Goal: Task Accomplishment & Management: Use online tool/utility

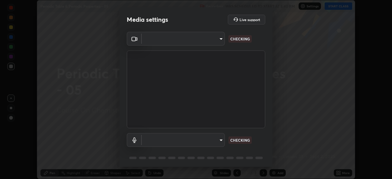
scroll to position [179, 392]
type input "8e51ced37930e971e34d94304a72bdf124377ca82fa83f25b6b4e34e328f1921"
click at [217, 140] on body "Erase all Periodic Table & Periodic Properties - 05 Recording WAS SCHEDULED TO …" at bounding box center [196, 89] width 392 height 179
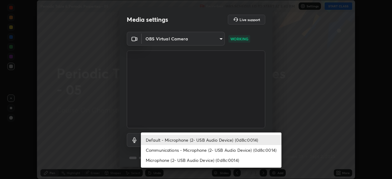
click at [212, 149] on li "Communications - Microphone (2- USB Audio Device) (0d8c:0014)" at bounding box center [211, 150] width 140 height 10
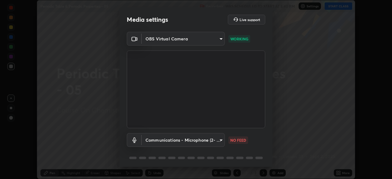
click at [215, 141] on body "Erase all Periodic Table & Periodic Properties - 05 Recording WAS SCHEDULED TO …" at bounding box center [196, 89] width 392 height 179
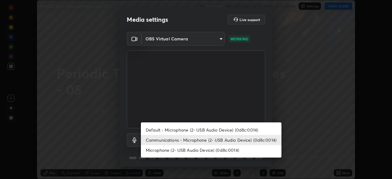
click at [214, 129] on li "Default - Microphone (2- USB Audio Device) (0d8c:0014)" at bounding box center [211, 130] width 140 height 10
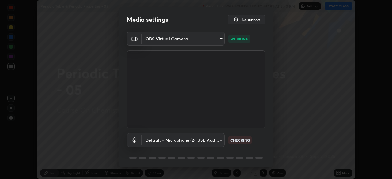
scroll to position [22, 0]
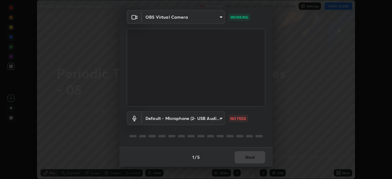
click at [215, 114] on body "Erase all Periodic Table & Periodic Properties - 05 Recording WAS SCHEDULED TO …" at bounding box center [196, 89] width 392 height 179
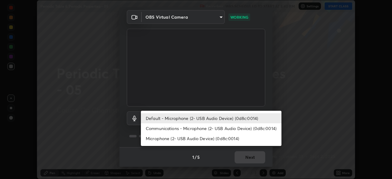
click at [220, 125] on li "Communications - Microphone (2- USB Audio Device) (0d8c:0014)" at bounding box center [211, 128] width 140 height 10
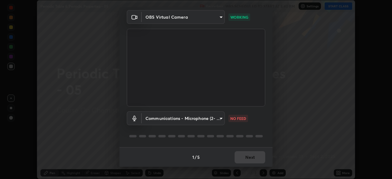
click at [219, 118] on body "Erase all Periodic Table & Periodic Properties - 05 Recording WAS SCHEDULED TO …" at bounding box center [196, 89] width 392 height 179
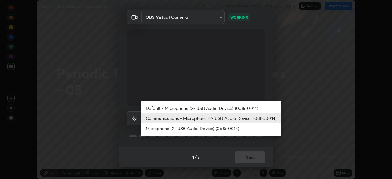
click at [215, 108] on li "Default - Microphone (2- USB Audio Device) (0d8c:0014)" at bounding box center [211, 108] width 140 height 10
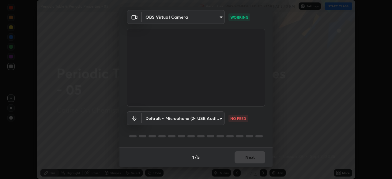
click at [79, 157] on div "Media settings Live support OBS Virtual Camera 8e51ced37930e971e34d94304a72bdf1…" at bounding box center [196, 89] width 392 height 179
click at [215, 116] on body "Erase all Periodic Table & Periodic Properties - 05 Recording WAS SCHEDULED TO …" at bounding box center [196, 89] width 392 height 179
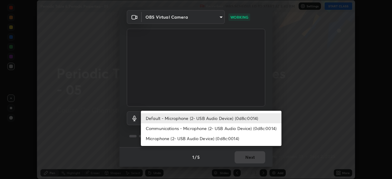
click at [210, 127] on li "Communications - Microphone (2- USB Audio Device) (0d8c:0014)" at bounding box center [211, 128] width 140 height 10
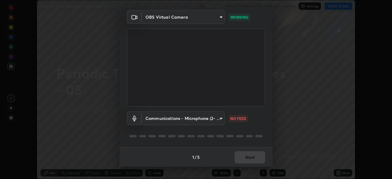
click at [211, 116] on body "Erase all Periodic Table & Periodic Properties - 05 Recording WAS SCHEDULED TO …" at bounding box center [196, 89] width 392 height 179
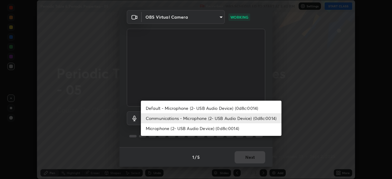
click at [207, 127] on li "Microphone (2- USB Audio Device) (0d8c:0014)" at bounding box center [211, 128] width 140 height 10
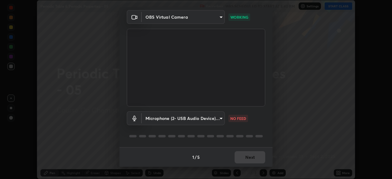
click at [213, 117] on body "Erase all Periodic Table & Periodic Properties - 05 Recording WAS SCHEDULED TO …" at bounding box center [196, 89] width 392 height 179
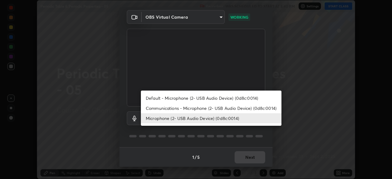
click at [204, 95] on li "Default - Microphone (2- USB Audio Device) (0d8c:0014)" at bounding box center [211, 98] width 140 height 10
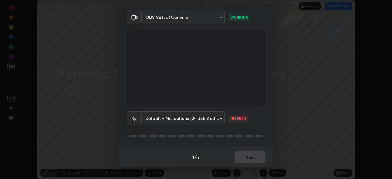
click at [218, 122] on body "Erase all Periodic Table & Periodic Properties - 05 Recording WAS SCHEDULED TO …" at bounding box center [196, 89] width 392 height 179
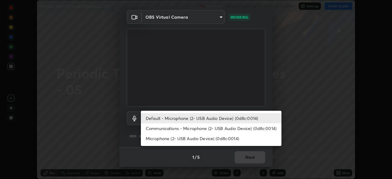
click at [189, 130] on li "Communications - Microphone (2- USB Audio Device) (0d8c:0014)" at bounding box center [211, 128] width 140 height 10
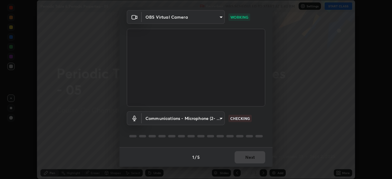
click at [163, 117] on body "Erase all Periodic Table & Periodic Properties - 05 Recording WAS SCHEDULED TO …" at bounding box center [196, 89] width 392 height 179
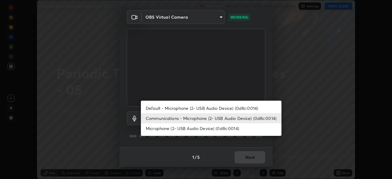
click at [158, 109] on li "Default - Microphone (2- USB Audio Device) (0d8c:0014)" at bounding box center [211, 108] width 140 height 10
type input "default"
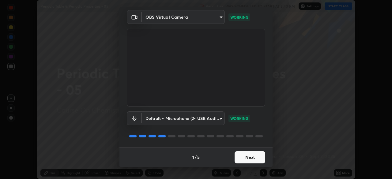
click at [252, 151] on button "Next" at bounding box center [249, 157] width 31 height 12
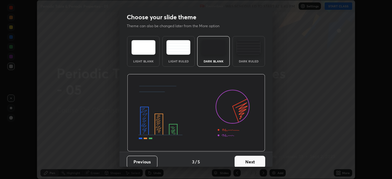
click at [251, 158] on button "Next" at bounding box center [249, 162] width 31 height 12
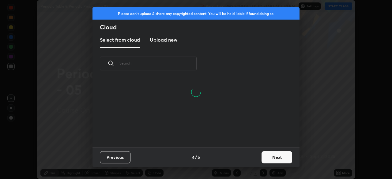
click at [271, 155] on button "Next" at bounding box center [276, 157] width 31 height 12
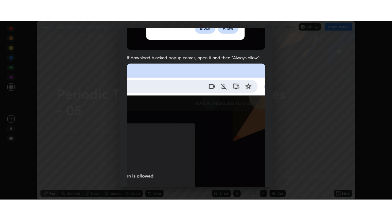
scroll to position [147, 0]
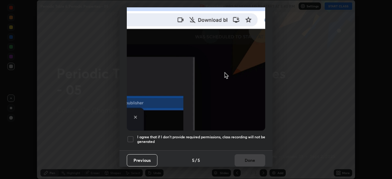
click at [246, 137] on h5 "I agree that if I don't provide required permissions, class recording will not …" at bounding box center [201, 139] width 128 height 9
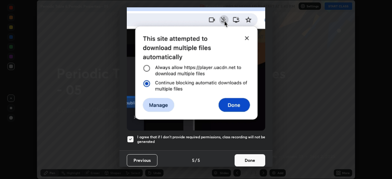
click at [251, 154] on button "Done" at bounding box center [249, 160] width 31 height 12
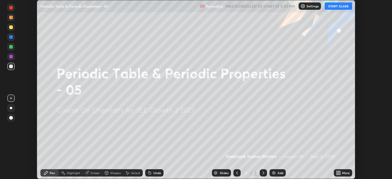
click at [338, 172] on icon at bounding box center [337, 172] width 2 height 2
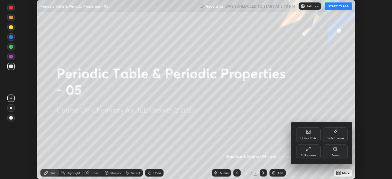
click at [305, 152] on div "Full screen" at bounding box center [308, 151] width 24 height 15
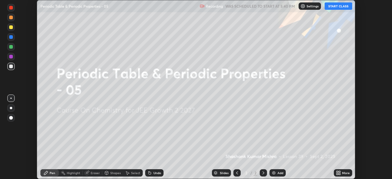
scroll to position [220, 392]
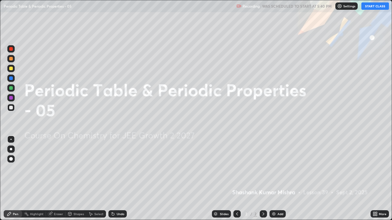
click at [368, 5] on button "START CLASS" at bounding box center [375, 5] width 28 height 7
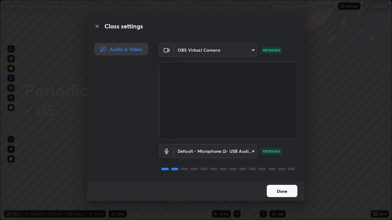
click at [287, 179] on button "Done" at bounding box center [282, 191] width 31 height 12
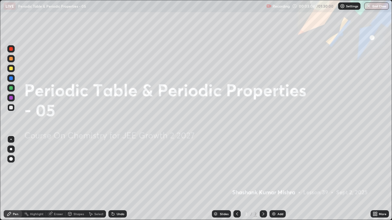
click at [270, 179] on div "Add" at bounding box center [277, 214] width 16 height 7
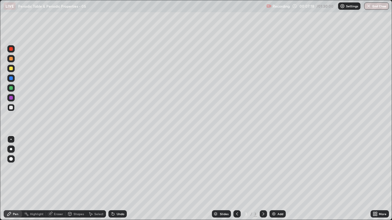
click at [274, 179] on img at bounding box center [273, 214] width 5 height 5
click at [58, 179] on div "Eraser" at bounding box center [58, 214] width 9 height 3
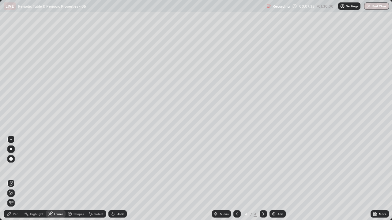
click at [12, 179] on div "Pen" at bounding box center [13, 214] width 18 height 7
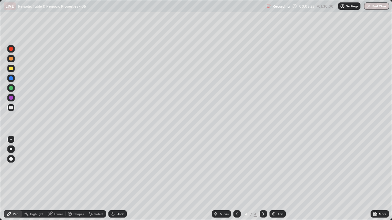
click at [93, 179] on div "Select" at bounding box center [96, 214] width 20 height 7
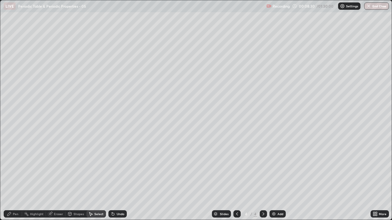
click at [54, 179] on div "Eraser" at bounding box center [58, 214] width 9 height 3
click at [15, 179] on div "Pen" at bounding box center [16, 214] width 6 height 3
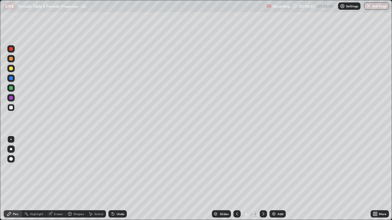
click at [56, 179] on div "Eraser" at bounding box center [58, 214] width 9 height 3
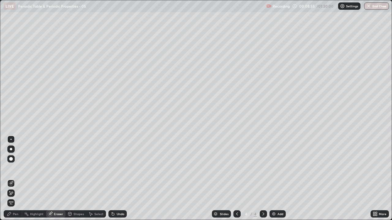
click at [11, 179] on div "Pen" at bounding box center [13, 214] width 18 height 7
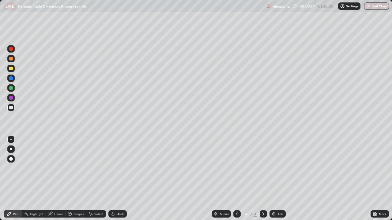
click at [56, 179] on div "Eraser" at bounding box center [58, 214] width 9 height 3
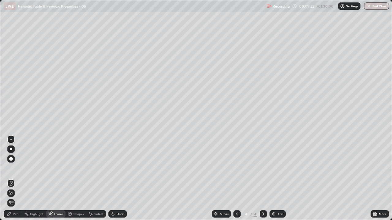
click at [13, 179] on div "Pen" at bounding box center [13, 214] width 18 height 7
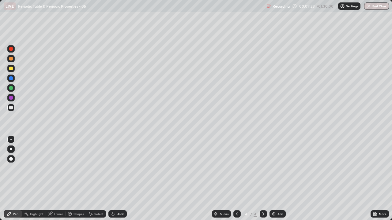
click at [113, 179] on div "Undo" at bounding box center [117, 214] width 18 height 7
click at [121, 179] on div "Undo" at bounding box center [121, 214] width 8 height 3
click at [274, 179] on img at bounding box center [273, 214] width 5 height 5
click at [117, 179] on div "Undo" at bounding box center [117, 214] width 18 height 7
click at [100, 179] on div "Select" at bounding box center [98, 214] width 9 height 3
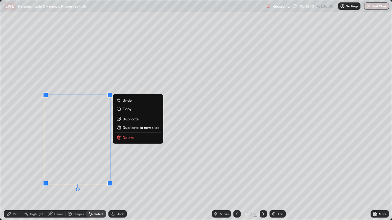
click at [122, 136] on p "Delete" at bounding box center [127, 137] width 11 height 5
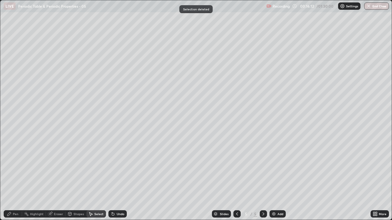
click at [16, 179] on div "Pen" at bounding box center [13, 214] width 18 height 7
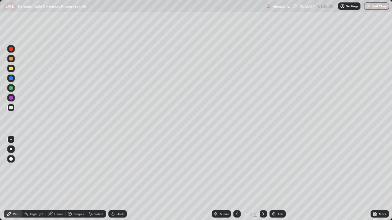
click at [274, 179] on img at bounding box center [273, 214] width 5 height 5
click at [117, 179] on div "Undo" at bounding box center [121, 214] width 8 height 3
click at [119, 179] on div "Undo" at bounding box center [121, 214] width 8 height 3
click at [120, 179] on div "Undo" at bounding box center [117, 214] width 18 height 7
click at [117, 179] on div "Undo" at bounding box center [117, 214] width 18 height 7
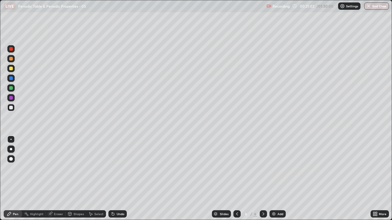
click at [118, 179] on div "Undo" at bounding box center [121, 214] width 8 height 3
click at [56, 179] on div "Eraser" at bounding box center [58, 214] width 9 height 3
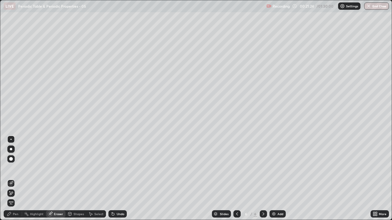
click at [15, 179] on div "Pen" at bounding box center [16, 214] width 6 height 3
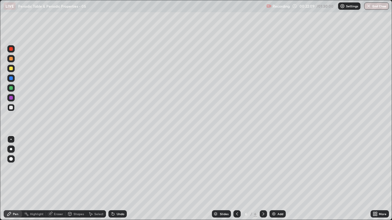
click at [234, 179] on div at bounding box center [236, 214] width 7 height 12
click at [236, 179] on icon at bounding box center [236, 214] width 5 height 5
click at [234, 179] on icon at bounding box center [236, 214] width 5 height 5
click at [263, 179] on icon at bounding box center [263, 214] width 5 height 5
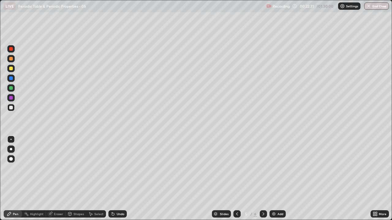
click at [261, 179] on icon at bounding box center [263, 214] width 5 height 5
click at [274, 179] on img at bounding box center [273, 214] width 5 height 5
click at [115, 179] on div "Undo" at bounding box center [117, 214] width 18 height 7
click at [114, 179] on icon at bounding box center [112, 214] width 5 height 5
click at [115, 179] on div "Undo" at bounding box center [117, 214] width 18 height 7
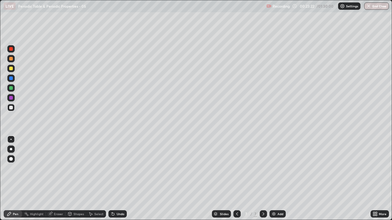
click at [118, 179] on div "Undo" at bounding box center [121, 214] width 8 height 3
click at [236, 179] on icon at bounding box center [236, 214] width 5 height 5
click at [262, 179] on icon at bounding box center [263, 214] width 5 height 5
click at [236, 179] on icon at bounding box center [236, 214] width 5 height 5
click at [263, 179] on icon at bounding box center [263, 214] width 5 height 5
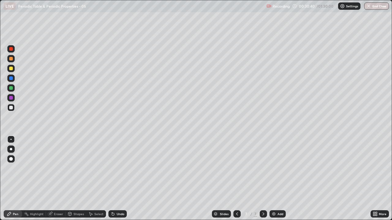
click at [236, 179] on icon at bounding box center [237, 214] width 2 height 3
click at [236, 179] on icon at bounding box center [236, 214] width 5 height 5
click at [262, 179] on icon at bounding box center [263, 214] width 5 height 5
click at [263, 179] on icon at bounding box center [263, 214] width 5 height 5
click at [263, 179] on icon at bounding box center [263, 214] width 2 height 3
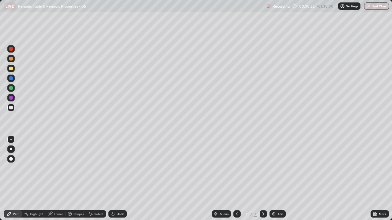
click at [263, 179] on icon at bounding box center [263, 214] width 5 height 5
click at [273, 179] on img at bounding box center [273, 214] width 5 height 5
click at [233, 179] on div at bounding box center [236, 214] width 7 height 7
click at [277, 179] on div "Add" at bounding box center [280, 214] width 6 height 3
click at [236, 179] on icon at bounding box center [236, 214] width 5 height 5
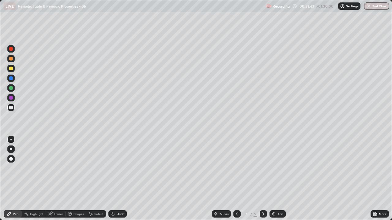
click at [262, 179] on icon at bounding box center [263, 214] width 5 height 5
click at [121, 179] on div "Undo" at bounding box center [121, 214] width 8 height 3
click at [119, 179] on div "Undo" at bounding box center [121, 214] width 8 height 3
click at [121, 179] on div "Undo" at bounding box center [117, 214] width 18 height 7
click at [120, 179] on div "Undo" at bounding box center [117, 214] width 18 height 7
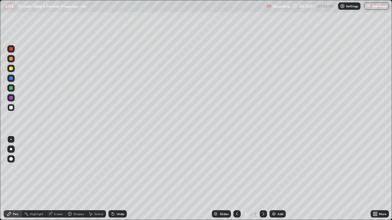
click at [119, 179] on div "Undo" at bounding box center [121, 214] width 8 height 3
click at [98, 179] on div "Select" at bounding box center [98, 214] width 9 height 3
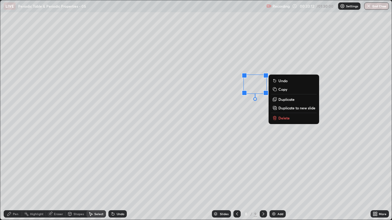
click at [18, 179] on div "Pen" at bounding box center [13, 214] width 18 height 7
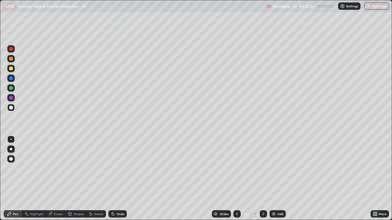
click at [58, 179] on div "Eraser" at bounding box center [58, 214] width 9 height 3
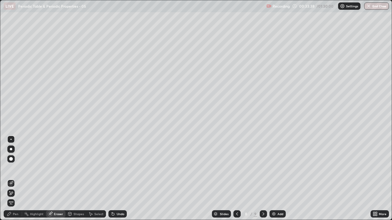
click at [16, 179] on div "Pen" at bounding box center [16, 214] width 6 height 3
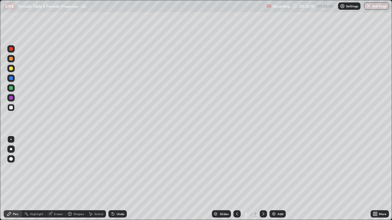
click at [119, 179] on div "Undo" at bounding box center [121, 214] width 8 height 3
click at [117, 179] on div "Undo" at bounding box center [117, 214] width 18 height 7
click at [117, 179] on div "Undo" at bounding box center [121, 214] width 8 height 3
click at [95, 179] on div "Select" at bounding box center [98, 214] width 9 height 3
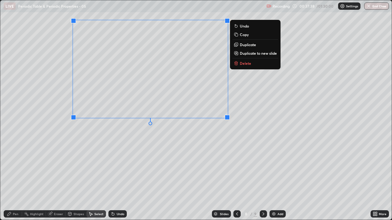
click at [241, 63] on p "Delete" at bounding box center [245, 63] width 11 height 5
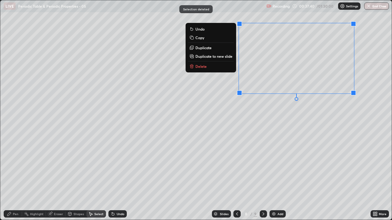
click at [200, 67] on p "Delete" at bounding box center [200, 66] width 11 height 5
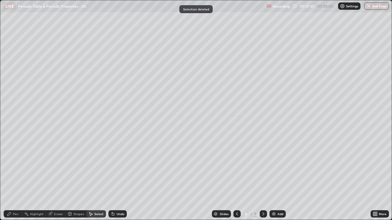
click at [15, 179] on div "Pen" at bounding box center [16, 214] width 6 height 3
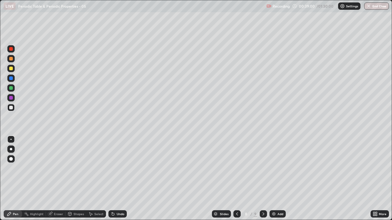
click at [119, 179] on div "Undo" at bounding box center [121, 214] width 8 height 3
click at [115, 179] on div "Undo" at bounding box center [117, 214] width 18 height 7
click at [117, 179] on div "Undo" at bounding box center [121, 214] width 8 height 3
click at [115, 179] on div "Undo" at bounding box center [117, 214] width 18 height 7
click at [114, 179] on icon at bounding box center [112, 214] width 5 height 5
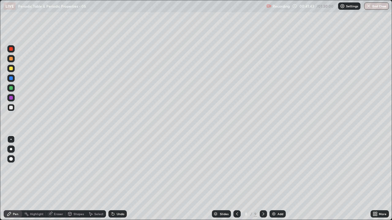
click at [95, 179] on div "Select" at bounding box center [98, 214] width 9 height 3
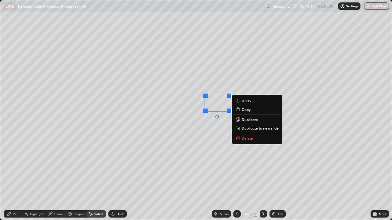
click at [15, 179] on div "Pen" at bounding box center [16, 214] width 6 height 3
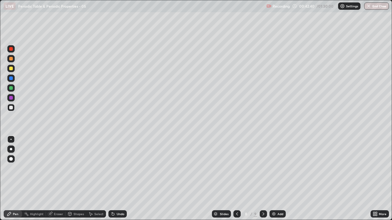
click at [375, 179] on icon at bounding box center [374, 214] width 5 height 5
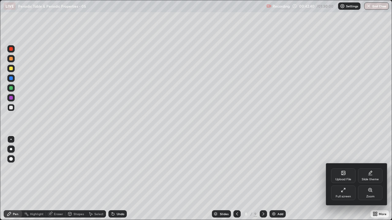
click at [340, 179] on div "Full screen" at bounding box center [343, 193] width 24 height 15
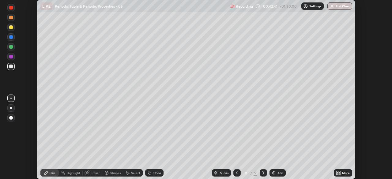
scroll to position [30424, 30212]
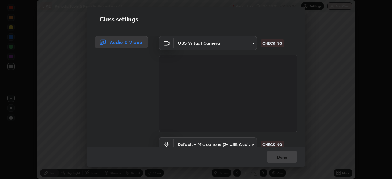
click at [251, 143] on body "Erase all LIVE Periodic Table & Periodic Properties - 05 Recording 00:43:01 / 0…" at bounding box center [196, 89] width 392 height 179
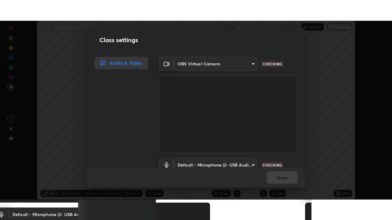
scroll to position [6, 0]
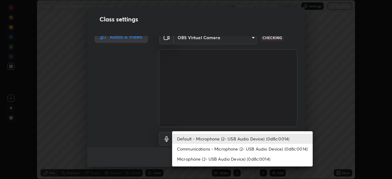
click at [248, 149] on li "Communications - Microphone (2- USB Audio Device) (0d8c:0014)" at bounding box center [242, 149] width 140 height 10
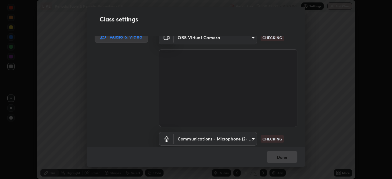
click at [250, 137] on body "Erase all LIVE Periodic Table & Periodic Properties - 05 Recording 00:43:02 / 0…" at bounding box center [196, 89] width 392 height 179
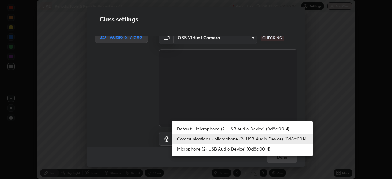
click at [245, 129] on li "Default - Microphone (2- USB Audio Device) (0d8c:0014)" at bounding box center [242, 129] width 140 height 10
type input "default"
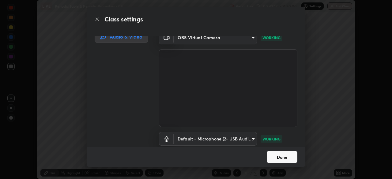
click at [274, 155] on button "Done" at bounding box center [282, 157] width 31 height 12
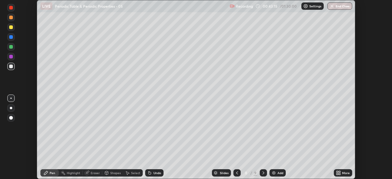
click at [336, 174] on icon at bounding box center [337, 174] width 2 height 2
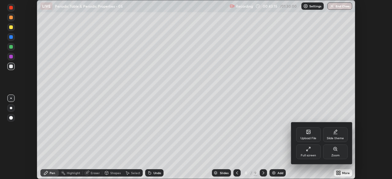
click at [310, 150] on icon at bounding box center [308, 149] width 5 height 5
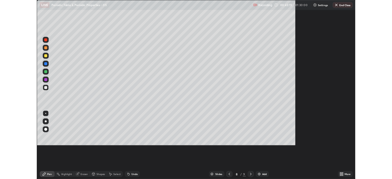
scroll to position [220, 392]
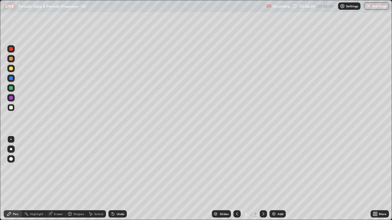
click at [263, 179] on div at bounding box center [263, 214] width 7 height 12
click at [58, 179] on div "Eraser" at bounding box center [58, 214] width 9 height 3
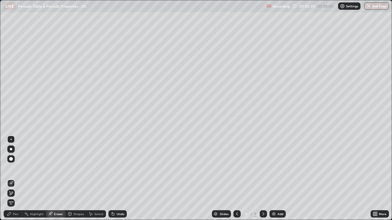
click at [10, 179] on span "Erase all" at bounding box center [11, 203] width 7 height 4
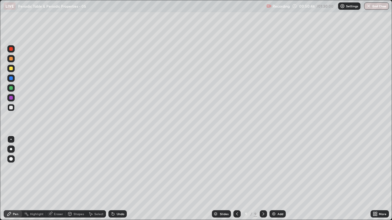
click at [119, 179] on div "Undo" at bounding box center [117, 214] width 18 height 7
click at [118, 179] on div "Undo" at bounding box center [121, 214] width 8 height 3
click at [117, 179] on div "Undo" at bounding box center [121, 214] width 8 height 3
click at [116, 179] on div "Undo" at bounding box center [117, 214] width 18 height 7
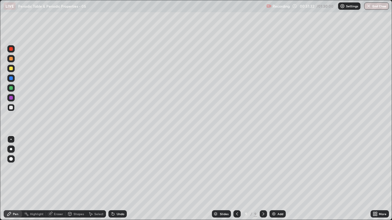
click at [12, 88] on div at bounding box center [11, 88] width 4 height 4
click at [12, 106] on div at bounding box center [11, 108] width 4 height 4
click at [121, 179] on div "Undo" at bounding box center [121, 214] width 8 height 3
click at [274, 179] on img at bounding box center [273, 214] width 5 height 5
click at [97, 179] on div "Select" at bounding box center [98, 214] width 9 height 3
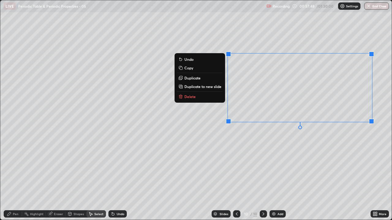
click at [191, 96] on p "Delete" at bounding box center [189, 96] width 11 height 5
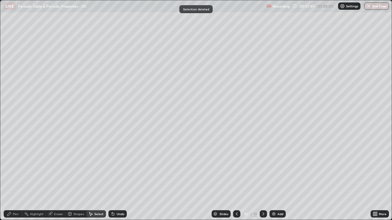
click at [13, 179] on div "Pen" at bounding box center [16, 214] width 6 height 3
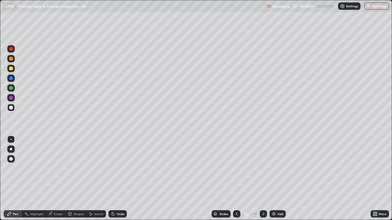
click at [115, 179] on div "Undo" at bounding box center [117, 214] width 18 height 7
click at [117, 179] on div "Undo" at bounding box center [121, 214] width 8 height 3
click at [116, 179] on div "Undo" at bounding box center [117, 214] width 18 height 7
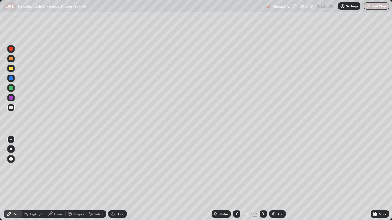
click at [117, 179] on div "Undo" at bounding box center [121, 214] width 8 height 3
click at [272, 179] on div "Add" at bounding box center [277, 214] width 16 height 7
click at [381, 179] on div "More" at bounding box center [383, 214] width 8 height 3
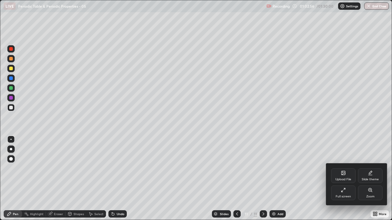
click at [340, 179] on div "Full screen" at bounding box center [343, 193] width 24 height 15
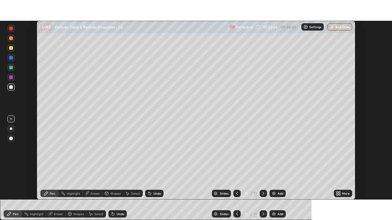
scroll to position [30424, 30212]
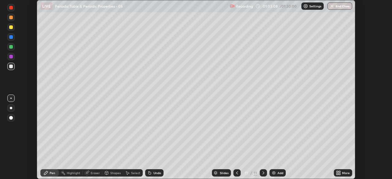
click at [305, 169] on div "Slides 11 / 11 Add" at bounding box center [248, 173] width 170 height 12
click at [338, 174] on icon at bounding box center [337, 174] width 2 height 2
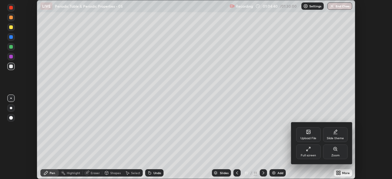
click at [308, 150] on icon at bounding box center [308, 149] width 5 height 5
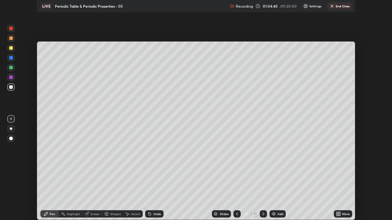
scroll to position [220, 392]
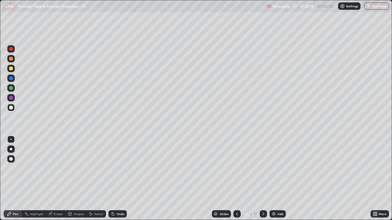
click at [374, 7] on button "End Class" at bounding box center [376, 5] width 25 height 7
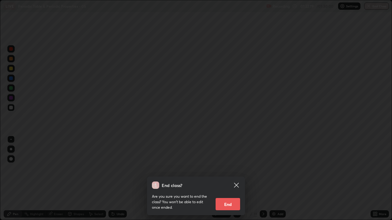
click at [227, 179] on button "End" at bounding box center [227, 204] width 24 height 12
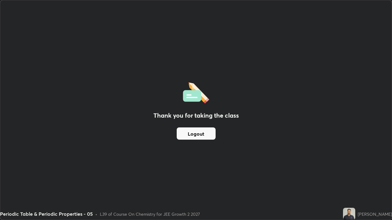
click at [182, 130] on button "Logout" at bounding box center [196, 134] width 39 height 12
click at [183, 129] on button "Logout" at bounding box center [196, 134] width 39 height 12
